Goal: Answer question/provide support: Share knowledge or assist other users

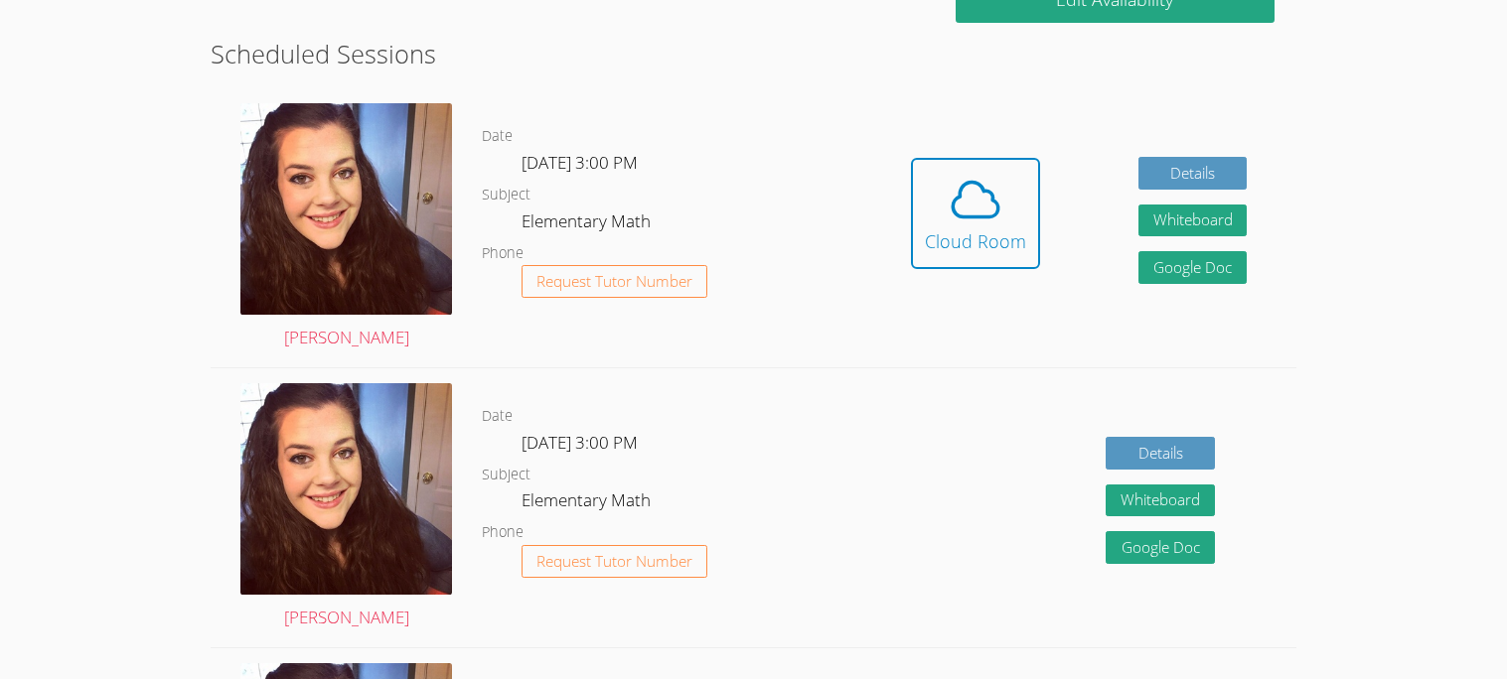
scroll to position [504, 0]
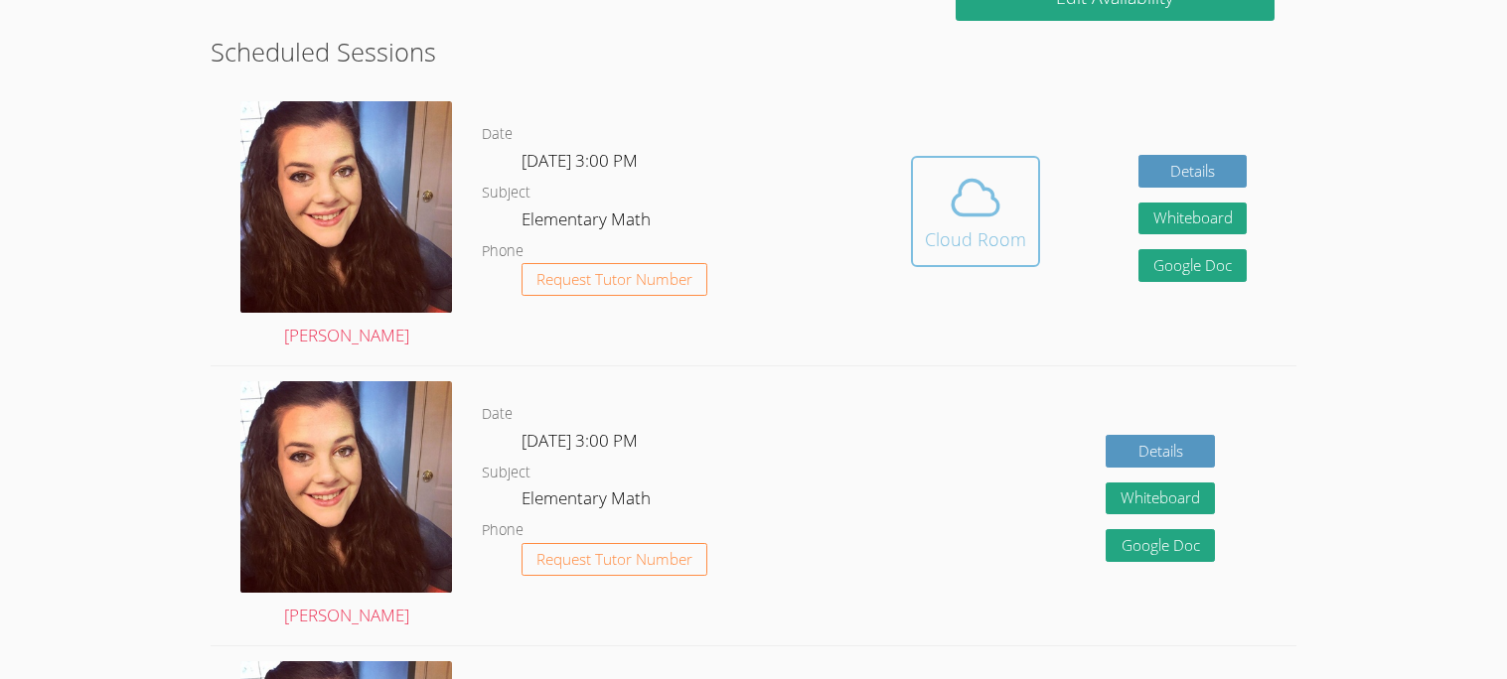
click at [956, 212] on icon at bounding box center [976, 197] width 46 height 35
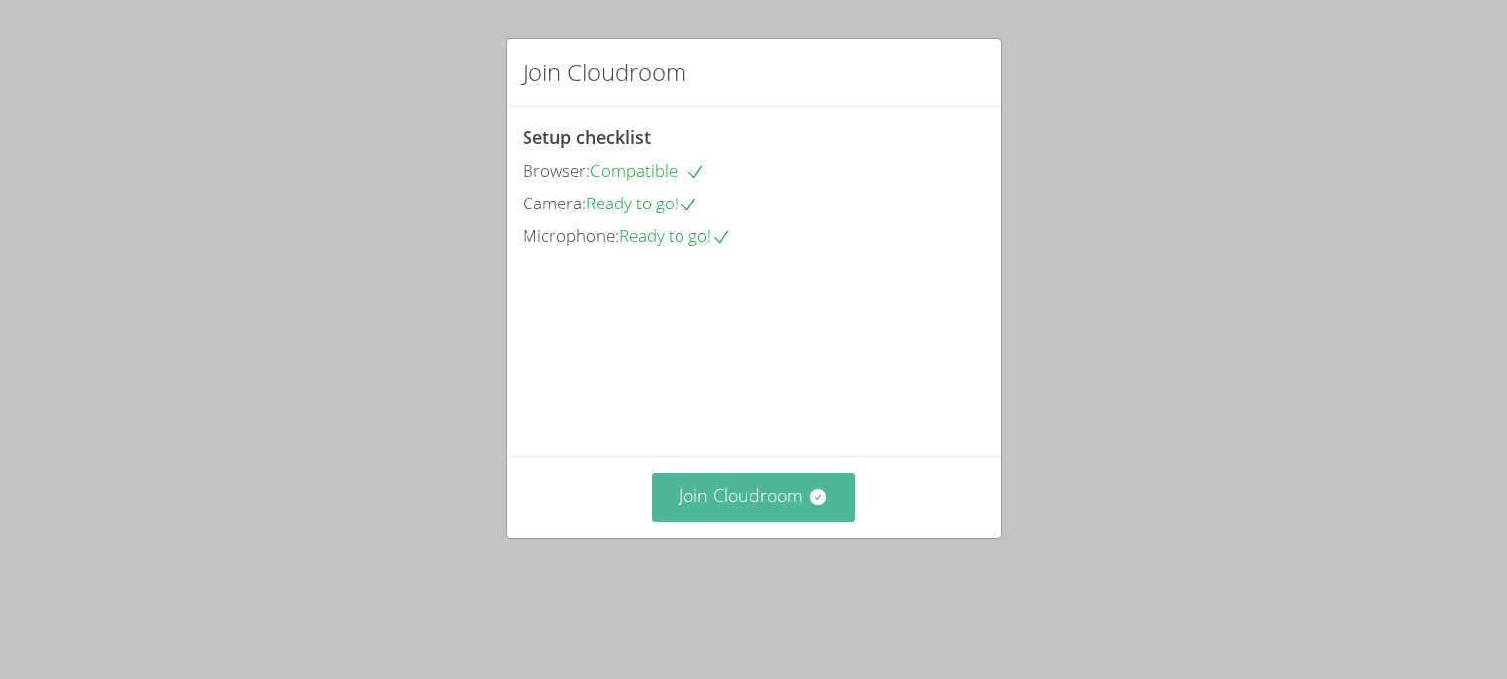
click at [740, 521] on button "Join Cloudroom" at bounding box center [754, 497] width 204 height 49
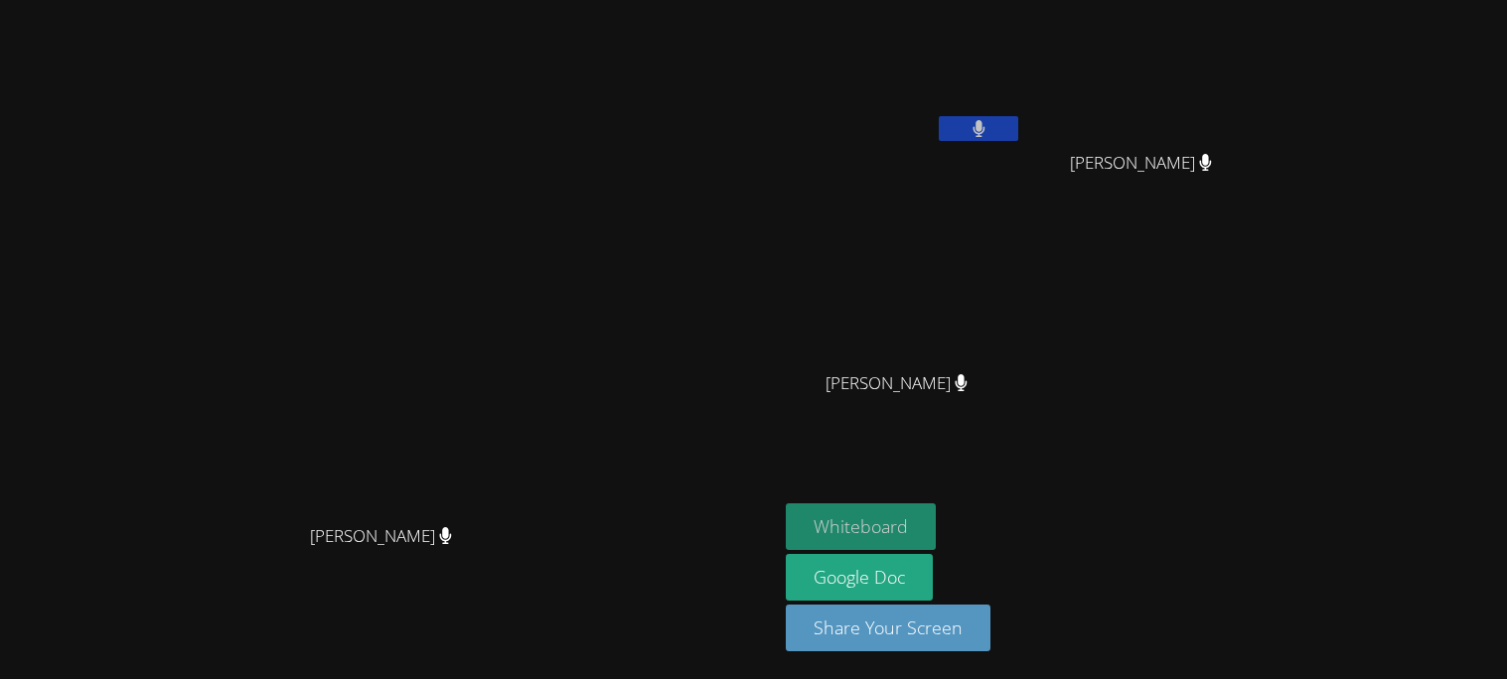
click at [936, 536] on button "Whiteboard" at bounding box center [861, 527] width 150 height 47
click at [1018, 124] on button at bounding box center [978, 128] width 79 height 25
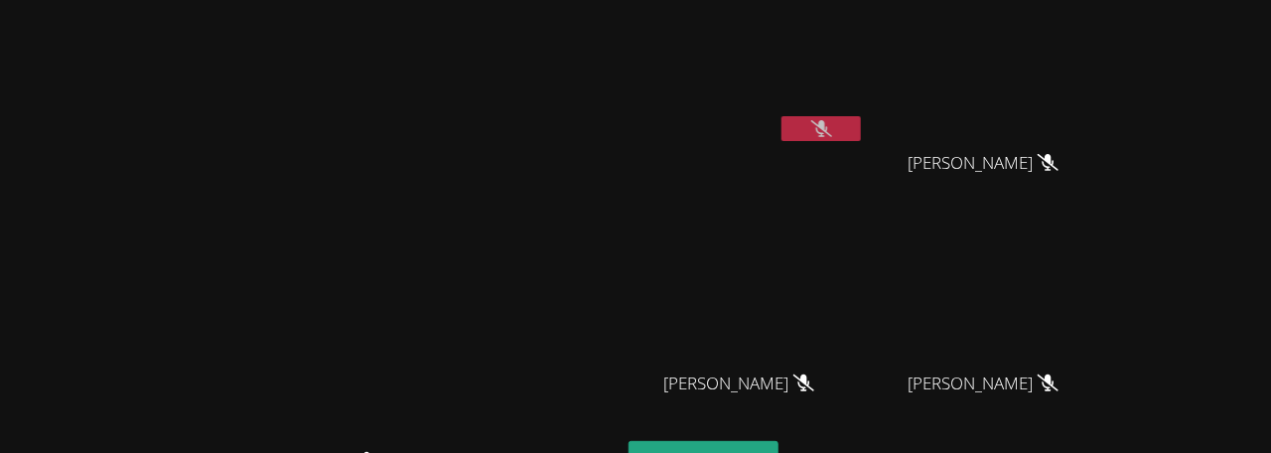
click at [460, 368] on video at bounding box center [311, 268] width 298 height 341
drag, startPoint x: 732, startPoint y: 154, endPoint x: 460, endPoint y: 155, distance: 272.2
click at [460, 155] on video at bounding box center [311, 268] width 298 height 341
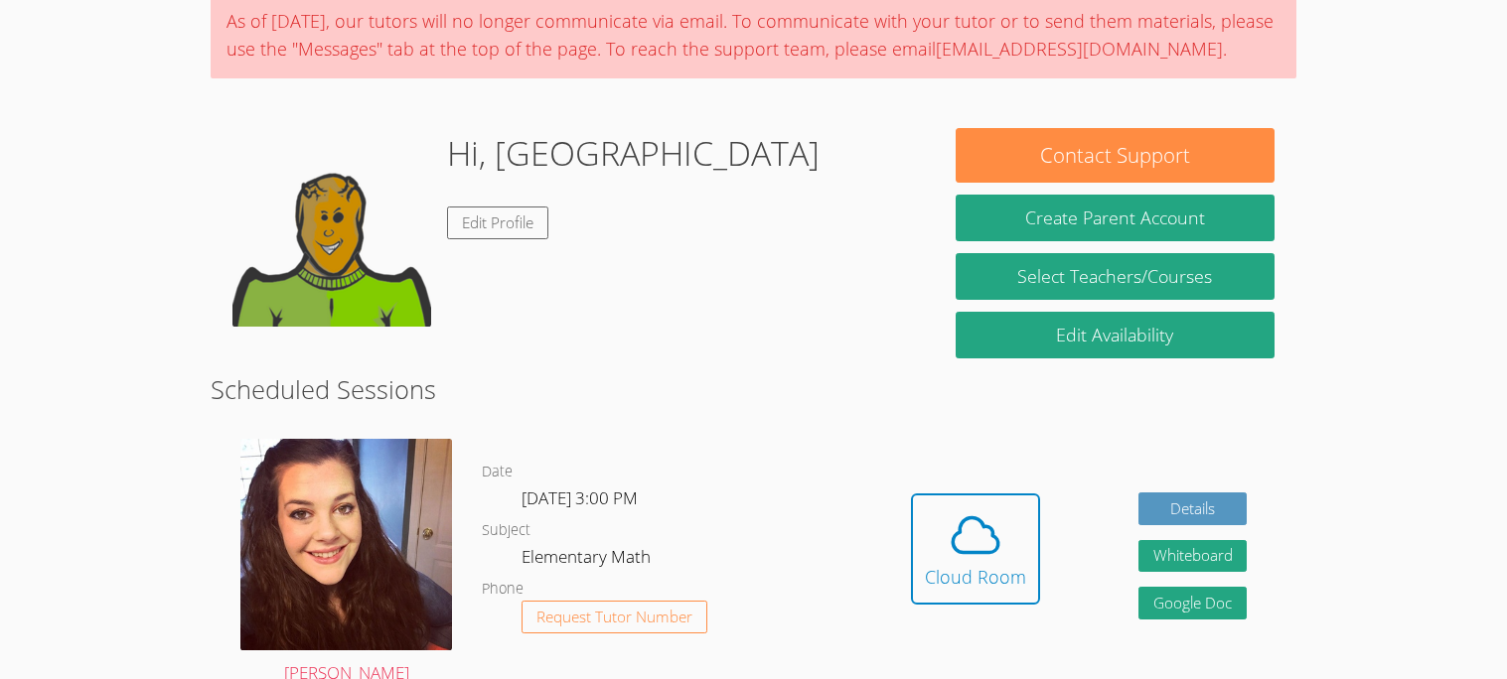
scroll to position [308, 0]
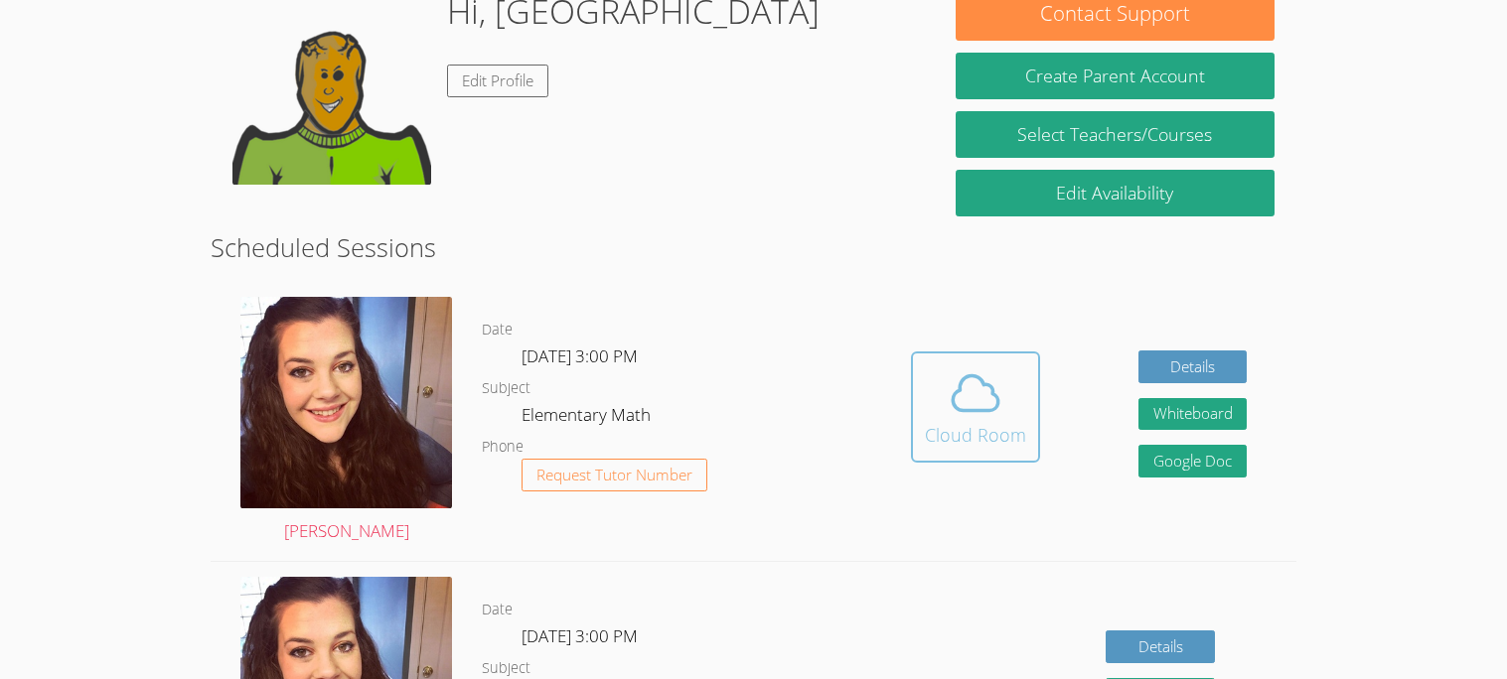
click at [974, 421] on div "Cloud Room" at bounding box center [975, 435] width 101 height 28
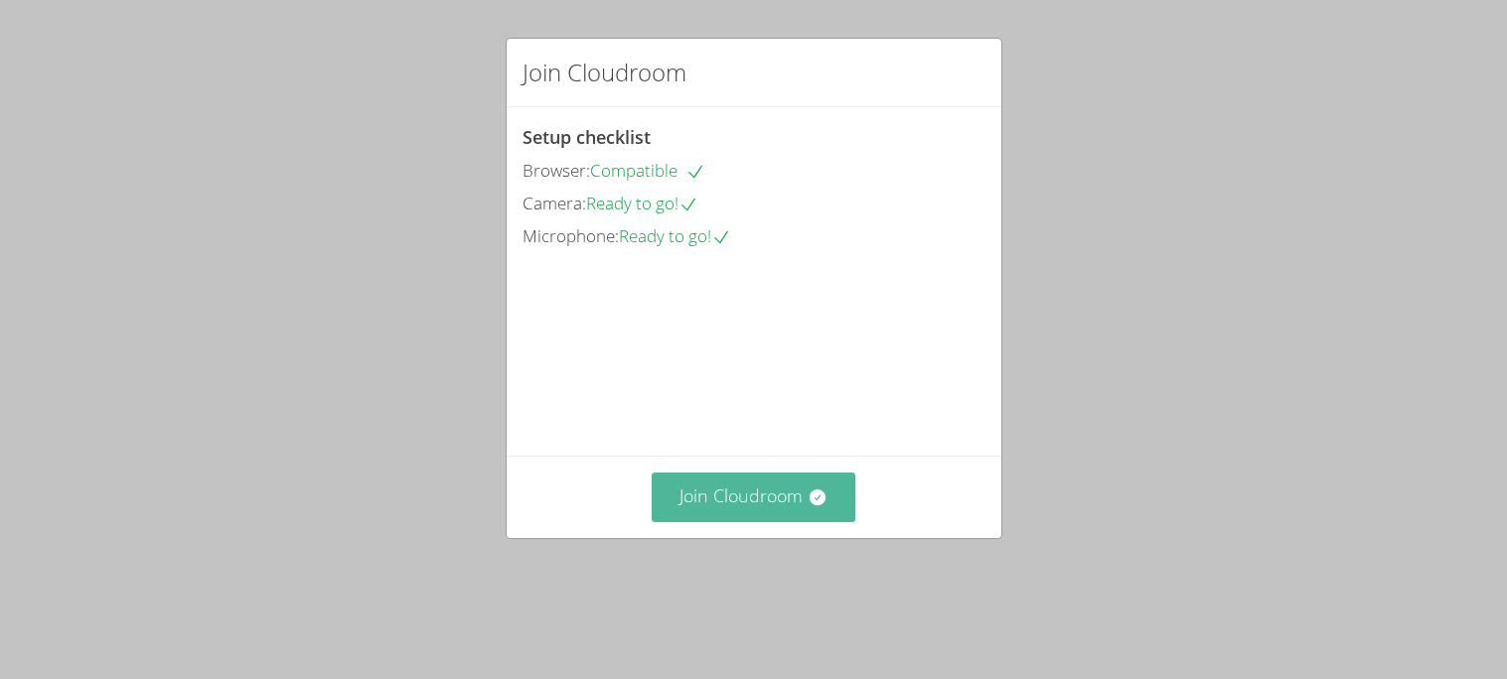
click at [767, 521] on button "Join Cloudroom" at bounding box center [754, 497] width 204 height 49
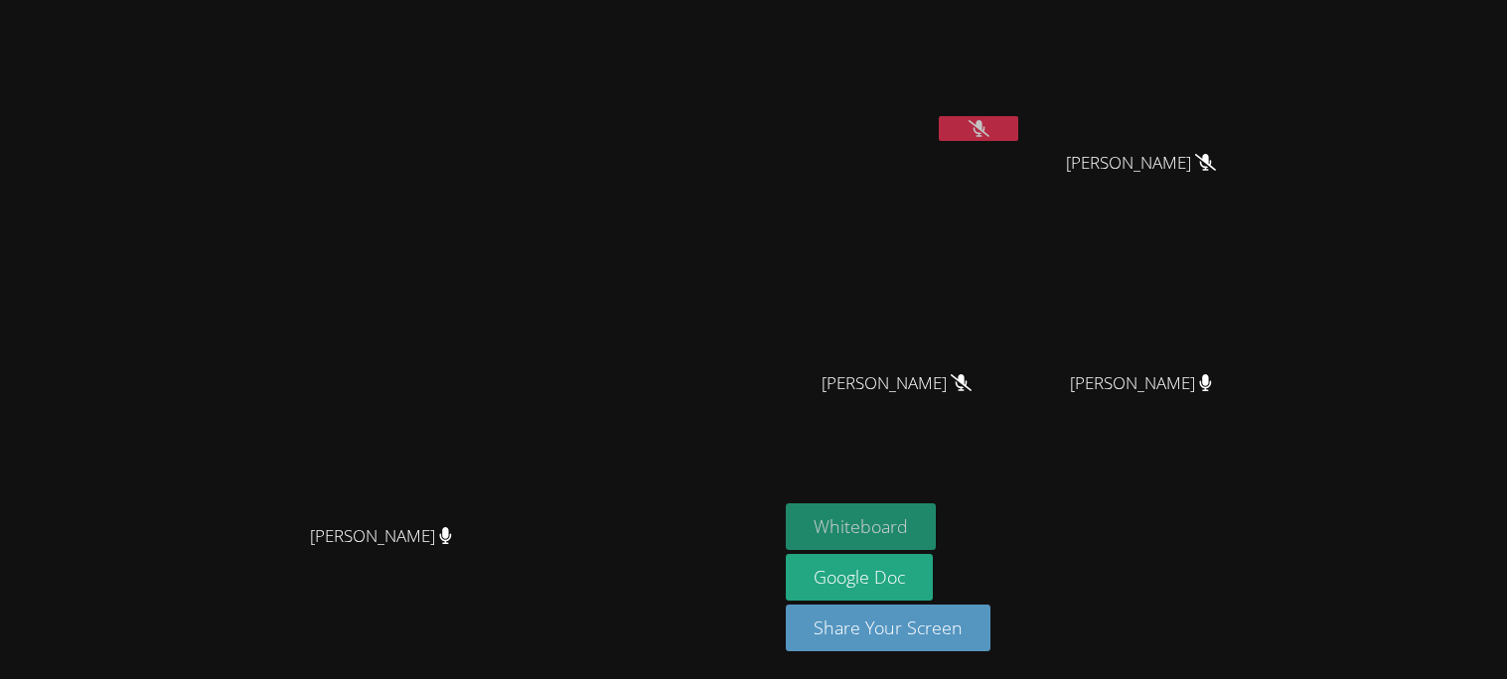
click at [936, 518] on button "Whiteboard" at bounding box center [861, 527] width 150 height 47
click at [370, 16] on div "Jacquelyn Carbo Jacquelyn Carbo" at bounding box center [389, 340] width 762 height 664
click at [989, 131] on icon at bounding box center [978, 128] width 21 height 17
click at [1018, 129] on button at bounding box center [978, 128] width 79 height 25
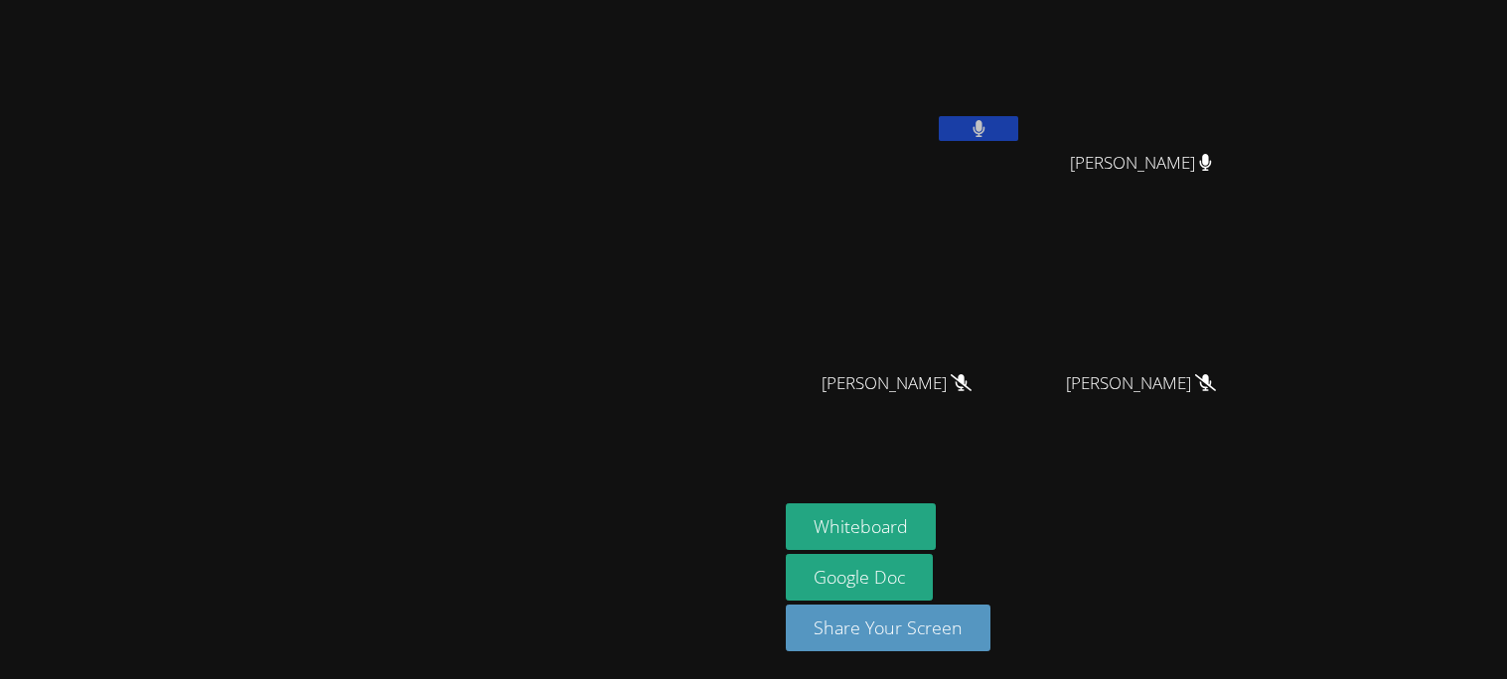
click at [1211, 161] on icon at bounding box center [1205, 162] width 12 height 17
click at [984, 135] on icon at bounding box center [978, 128] width 12 height 17
click at [936, 526] on button "Whiteboard" at bounding box center [861, 527] width 150 height 47
click at [1018, 117] on button at bounding box center [978, 128] width 79 height 25
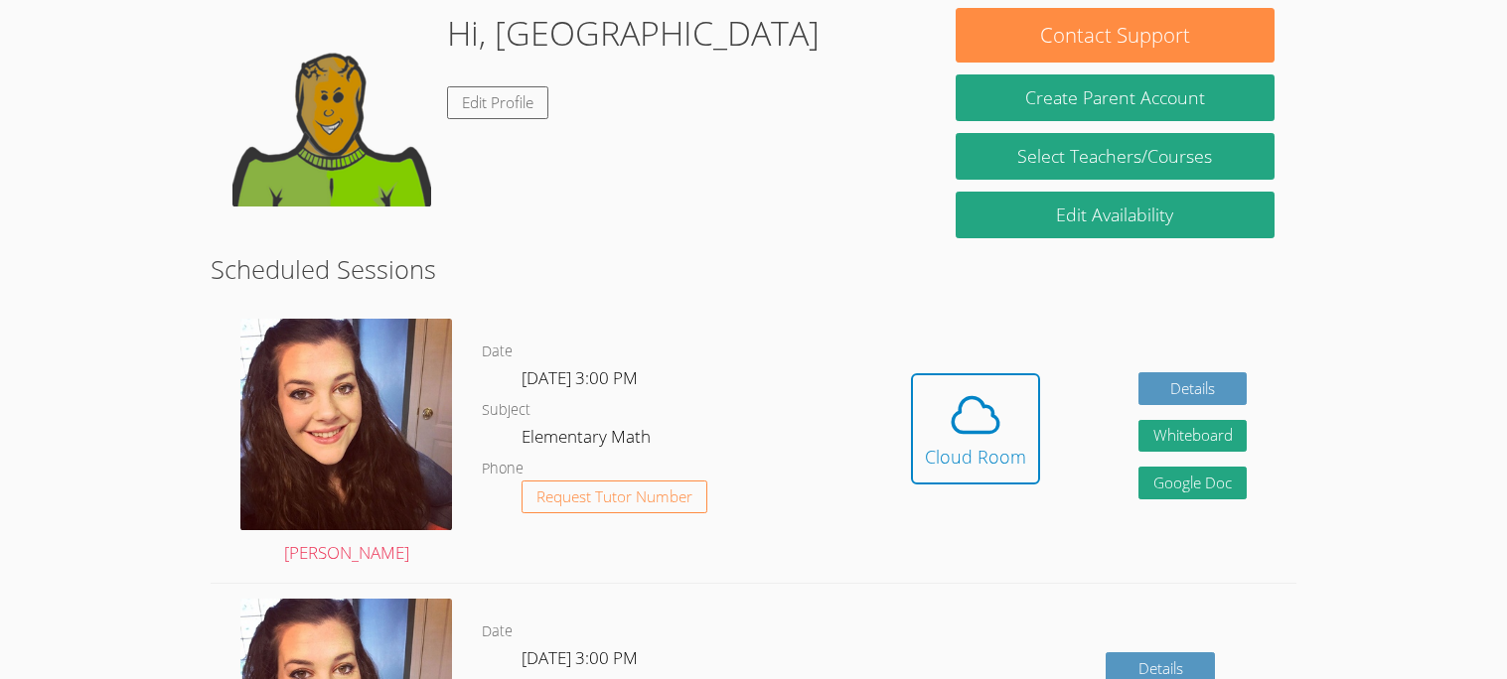
scroll to position [298, 0]
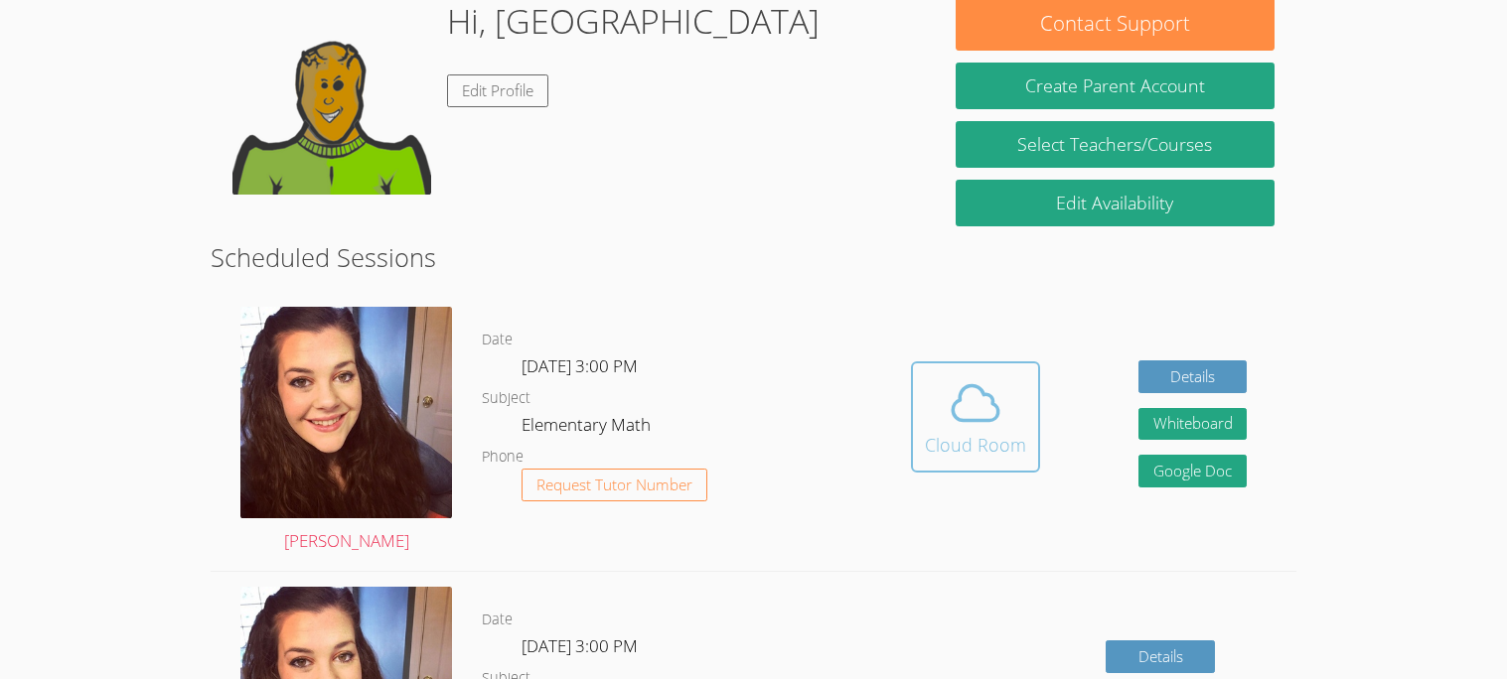
click at [999, 406] on icon at bounding box center [976, 403] width 56 height 56
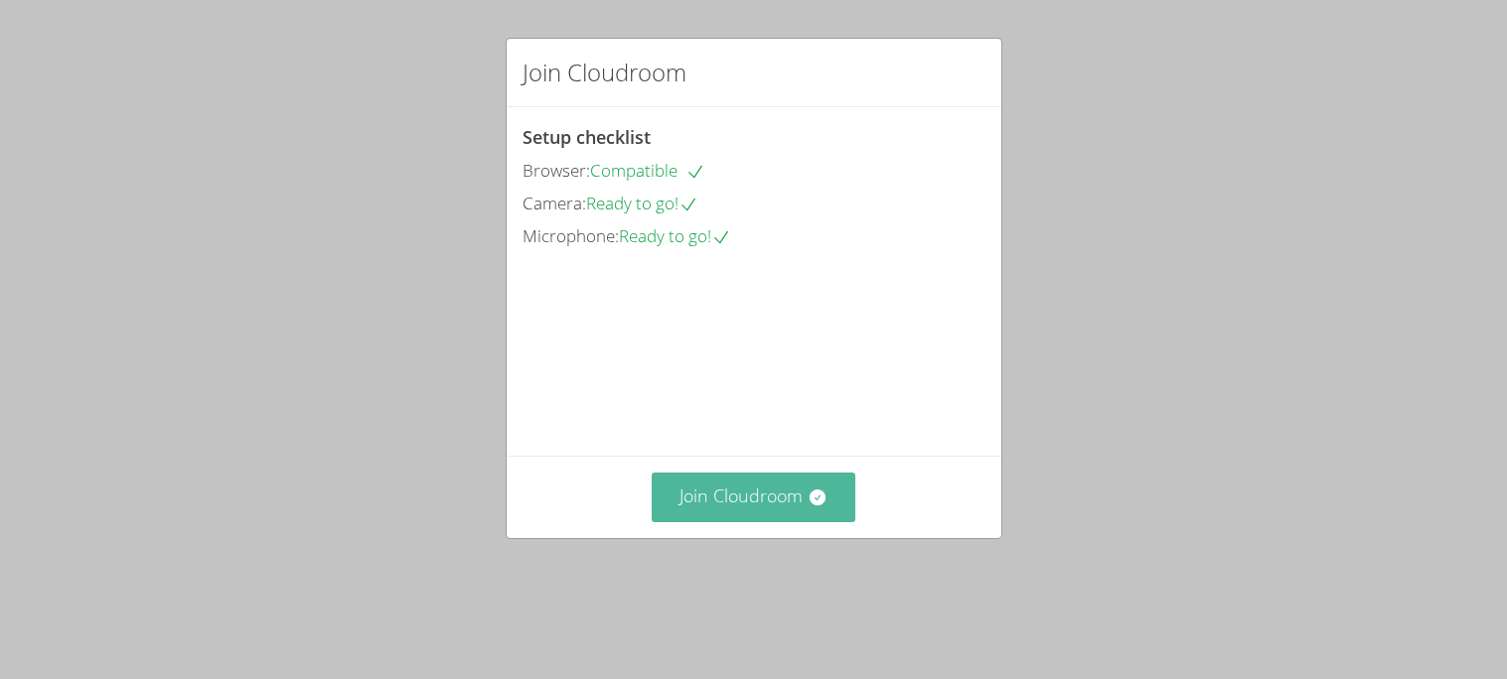
click at [717, 521] on button "Join Cloudroom" at bounding box center [754, 497] width 204 height 49
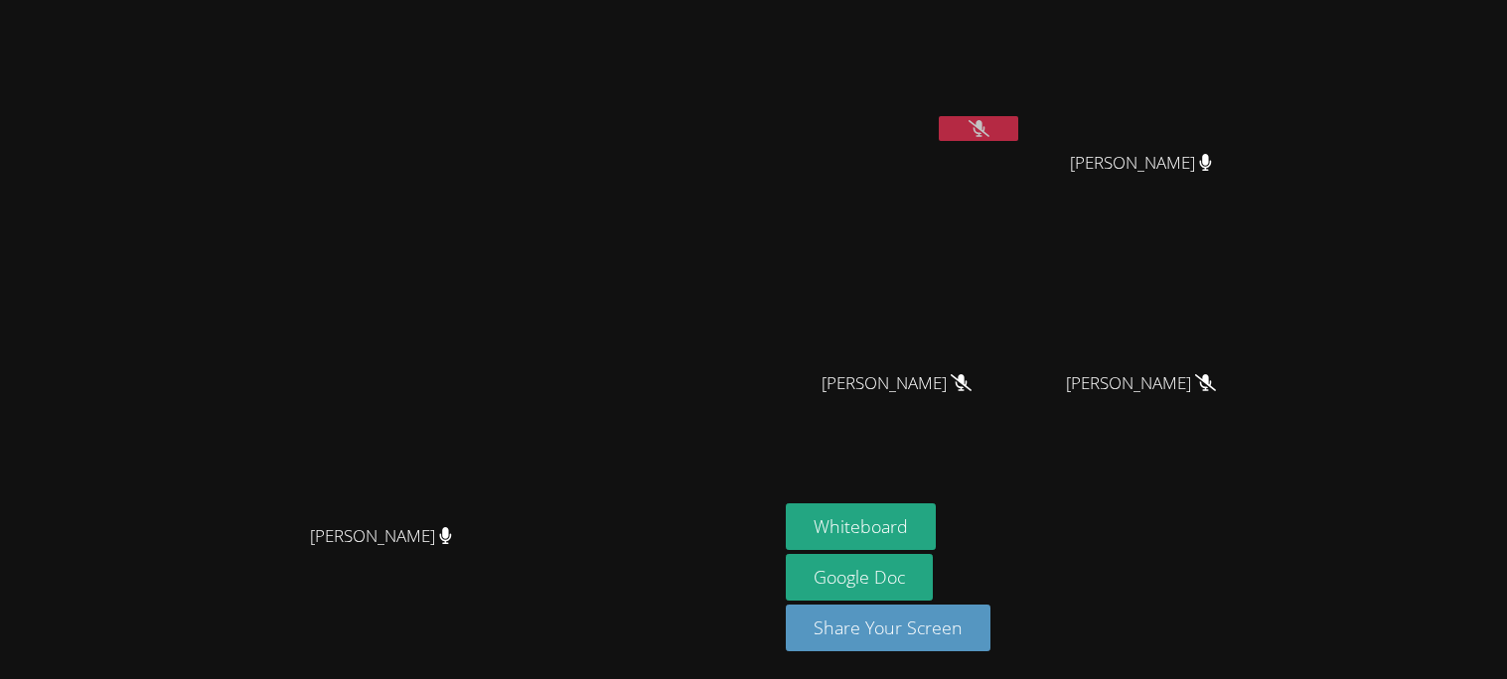
click at [538, 353] on video at bounding box center [389, 299] width 298 height 429
click at [1018, 116] on button at bounding box center [978, 128] width 79 height 25
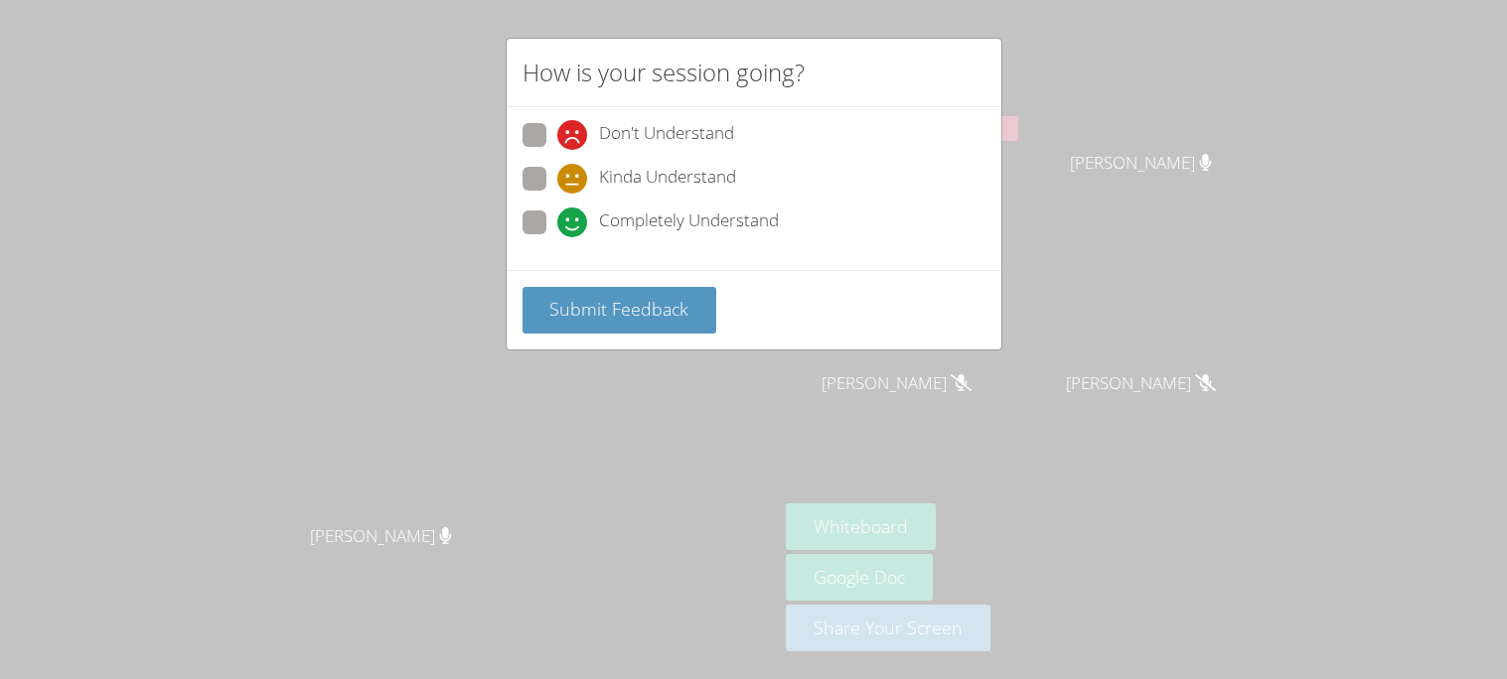
click at [557, 237] on span at bounding box center [557, 237] width 0 height 0
click at [557, 211] on input "Completely Understand" at bounding box center [565, 219] width 17 height 17
radio input "true"
click at [557, 194] on span at bounding box center [557, 194] width 0 height 0
click at [557, 178] on input "Kinda Understand" at bounding box center [565, 175] width 17 height 17
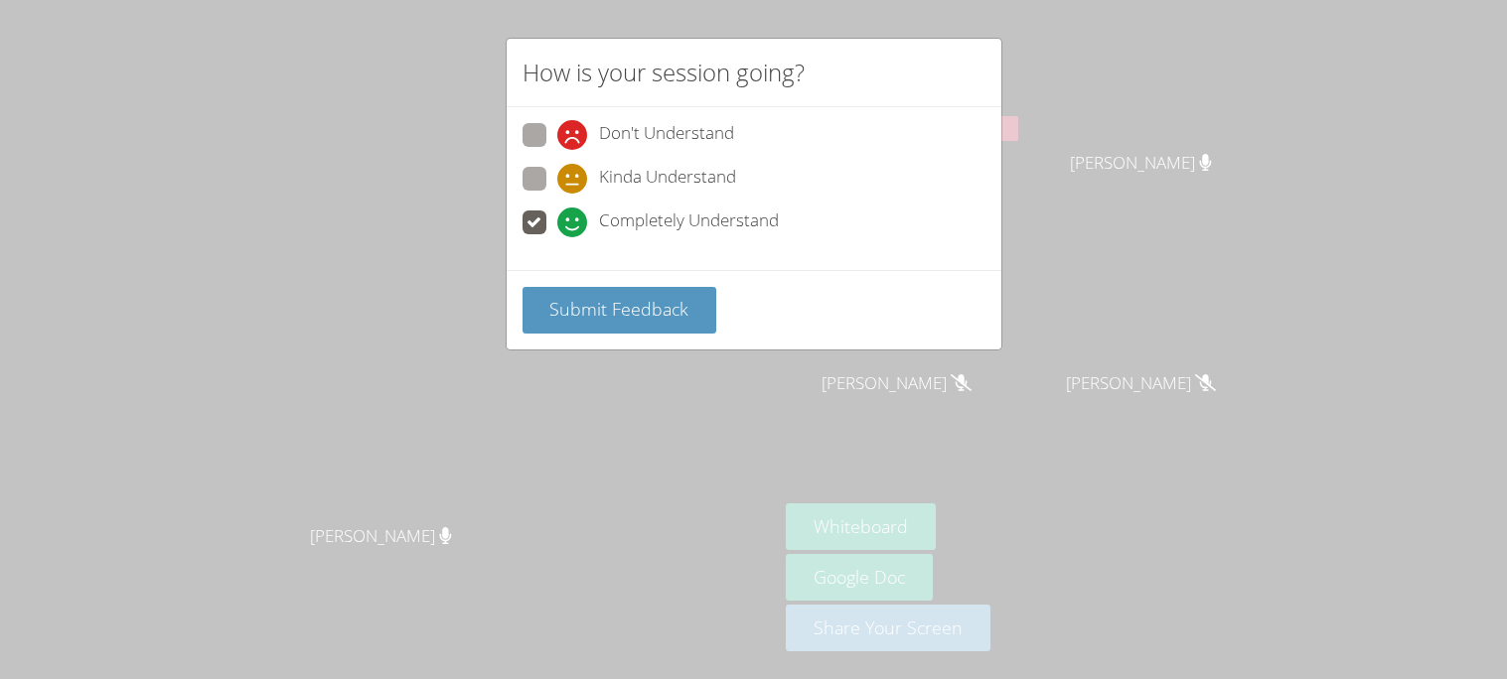
radio input "true"
click at [563, 301] on span "Submit Feedback" at bounding box center [618, 309] width 139 height 24
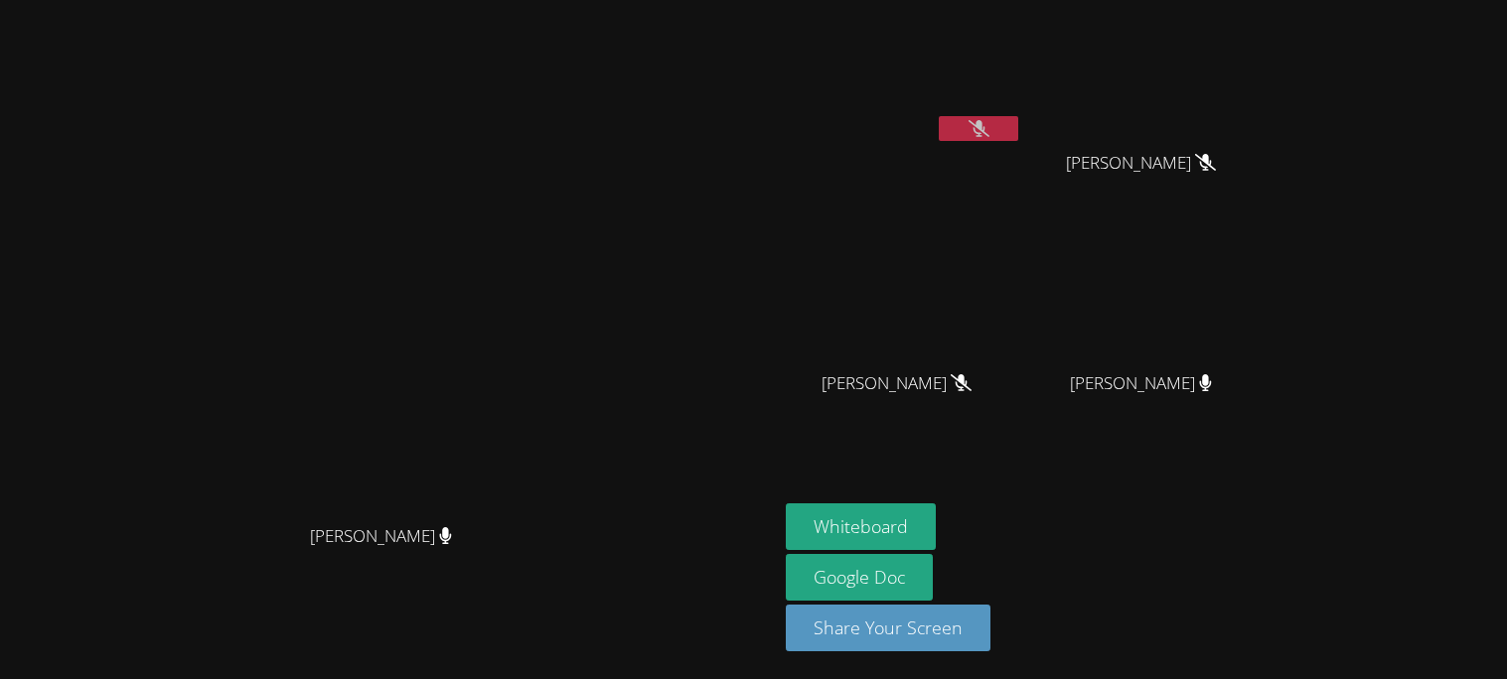
click at [939, 116] on button at bounding box center [978, 128] width 79 height 25
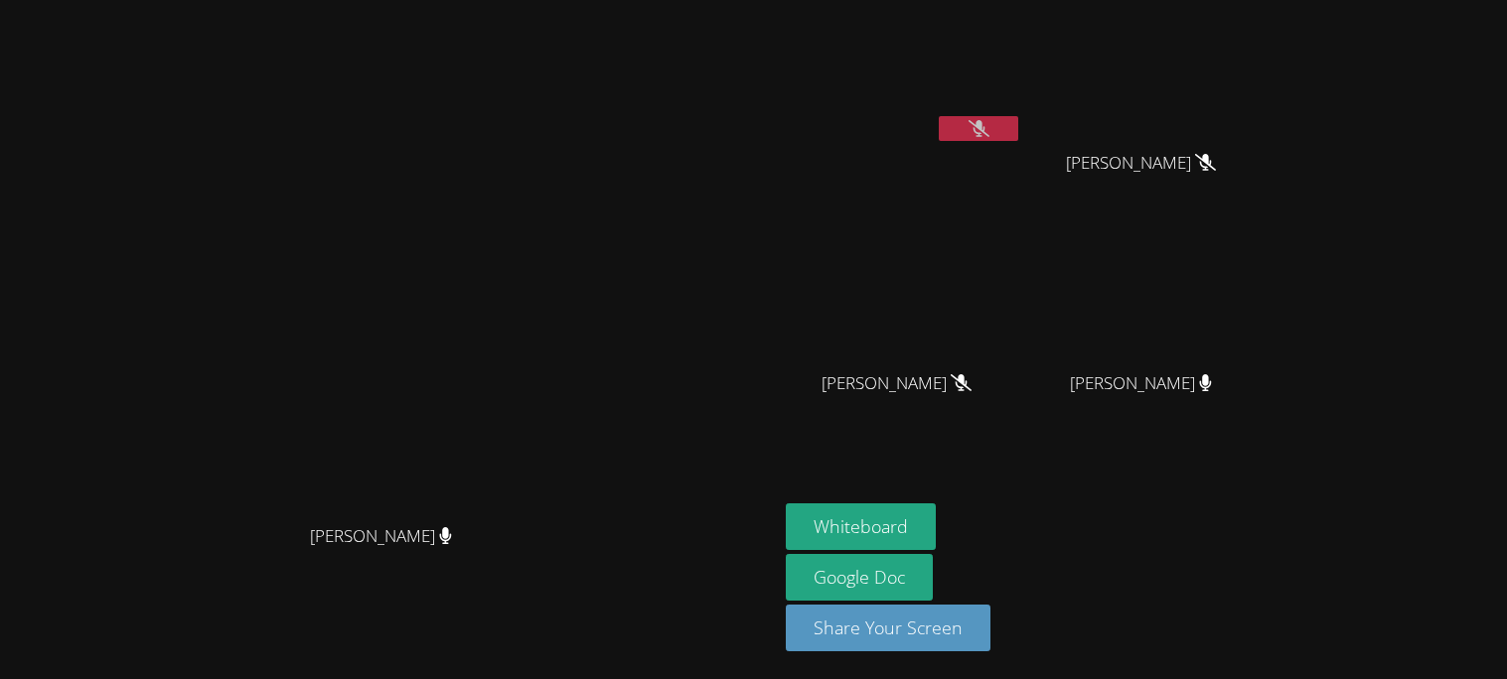
click at [939, 116] on button at bounding box center [978, 128] width 79 height 25
click at [1259, 524] on div "Whiteboard Google Doc Share Your Screen" at bounding box center [1026, 586] width 481 height 164
click at [936, 522] on button "Whiteboard" at bounding box center [861, 527] width 150 height 47
click at [984, 128] on icon at bounding box center [978, 128] width 12 height 17
click at [1018, 131] on button at bounding box center [978, 128] width 79 height 25
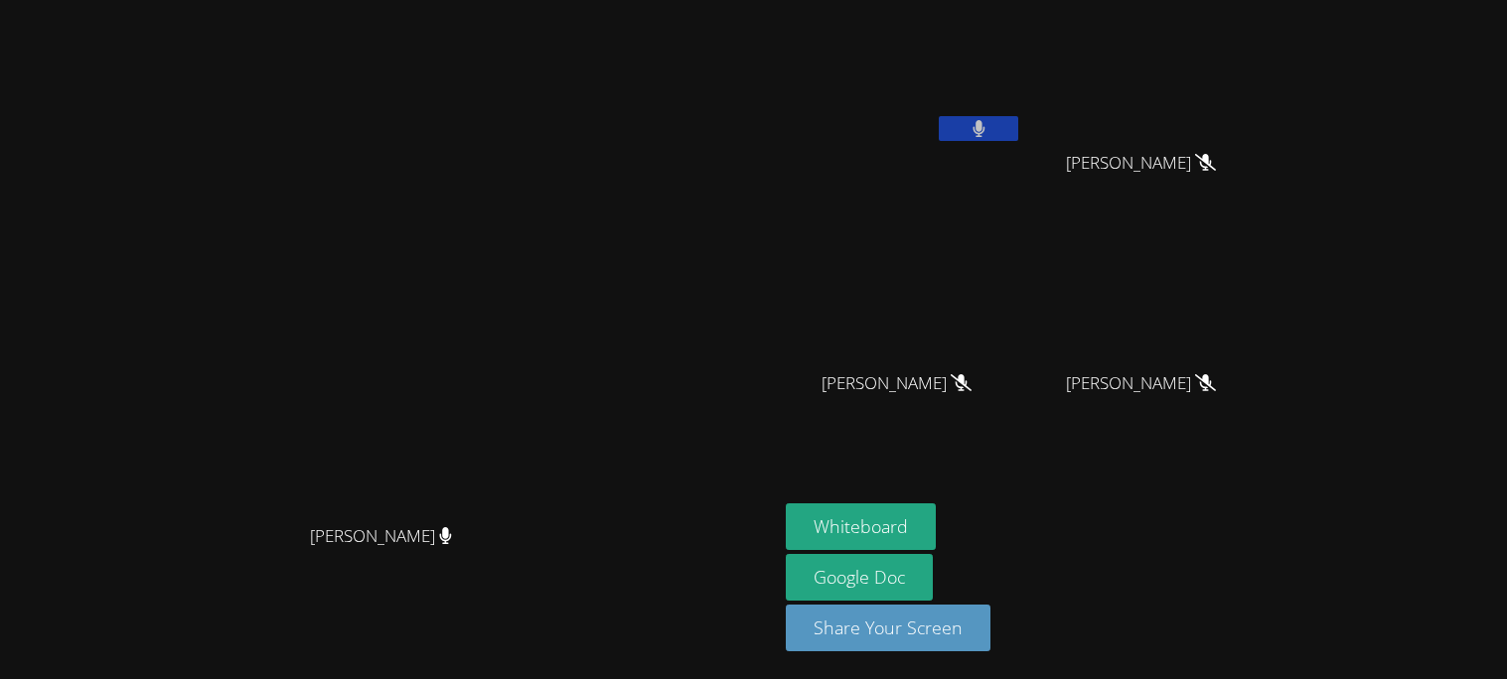
click at [1018, 131] on button at bounding box center [978, 128] width 79 height 25
